Goal: Check status

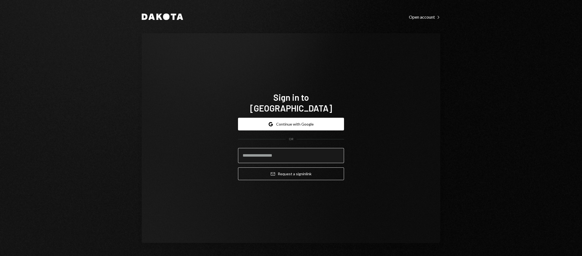
click at [303, 153] on input "email" at bounding box center [291, 155] width 106 height 15
type input "**********"
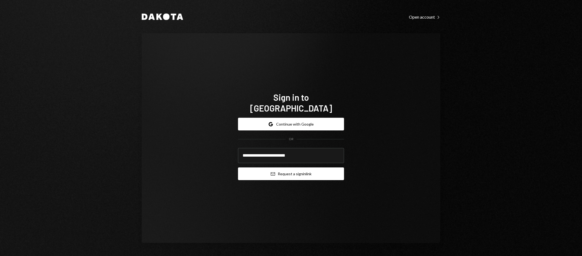
click at [296, 171] on button "Email Request a sign in link" at bounding box center [291, 174] width 106 height 13
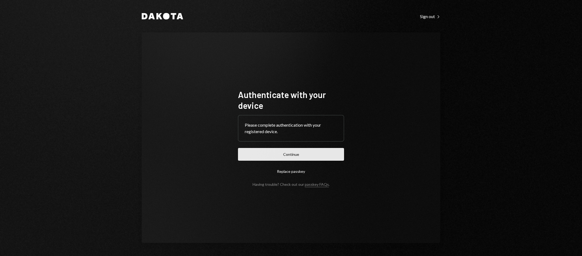
click at [286, 152] on button "Continue" at bounding box center [291, 154] width 106 height 13
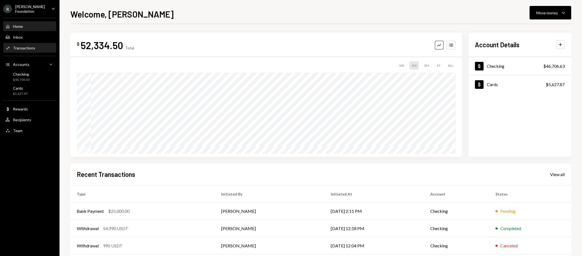
click at [28, 51] on div "Activities Transactions" at bounding box center [29, 48] width 49 height 9
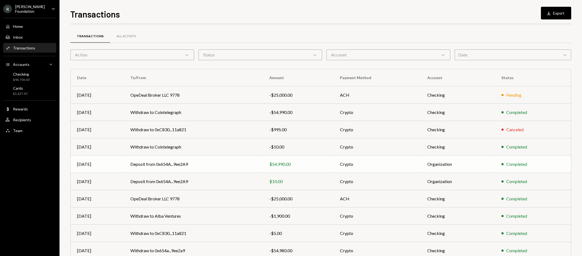
scroll to position [26, 0]
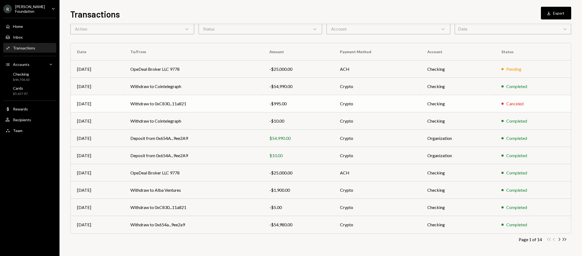
click at [482, 103] on td "Checking" at bounding box center [458, 103] width 74 height 17
